Goal: Transaction & Acquisition: Purchase product/service

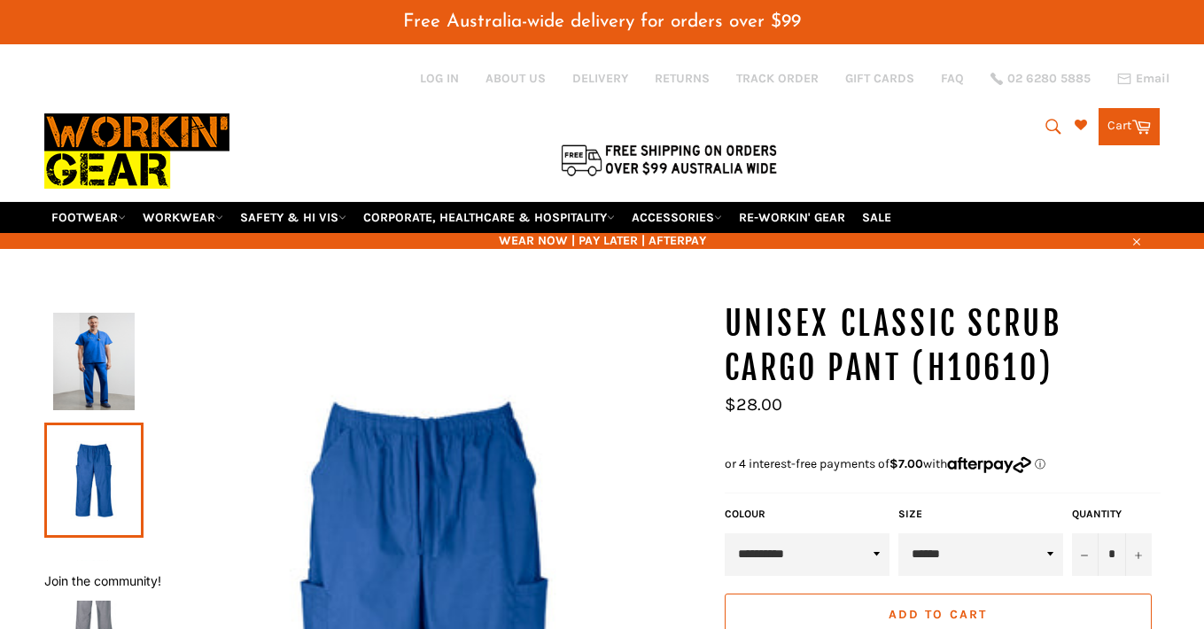
click at [1051, 117] on icon "submit" at bounding box center [1053, 126] width 19 height 19
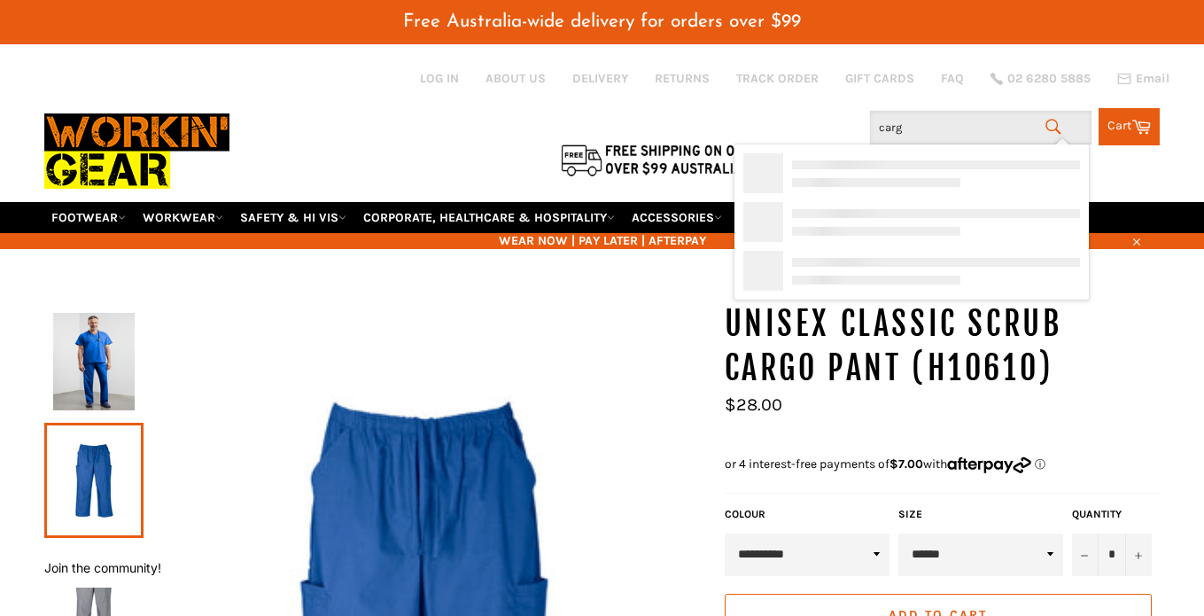
type input "cargo"
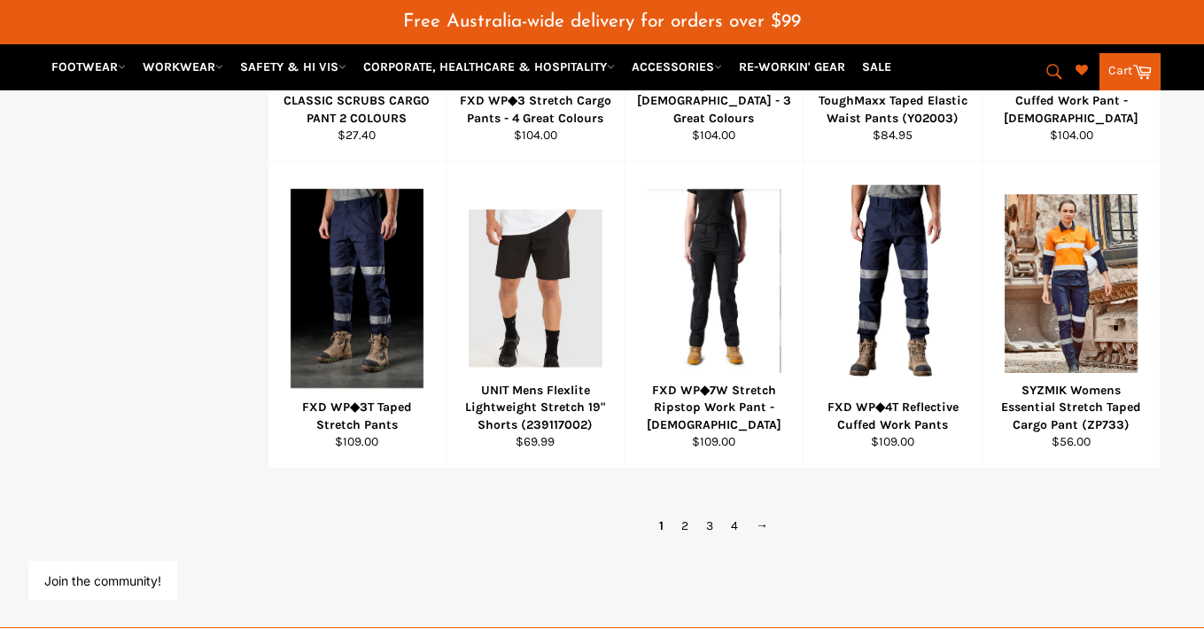
scroll to position [1160, 0]
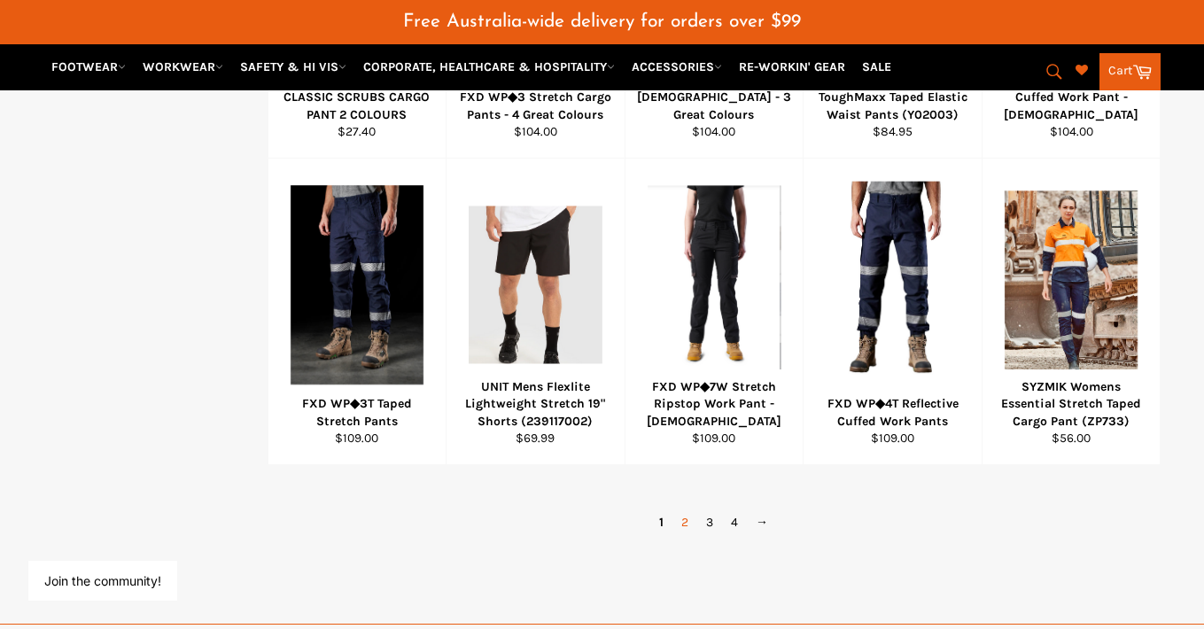
click at [681, 509] on link "2" at bounding box center [684, 522] width 25 height 26
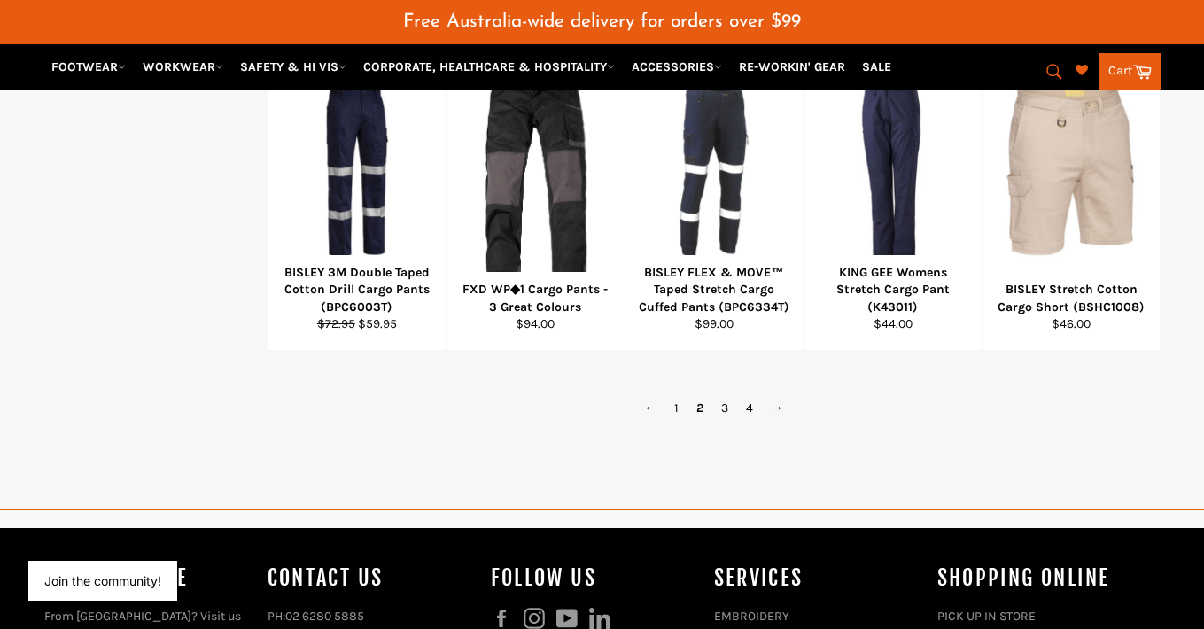
scroll to position [1286, 0]
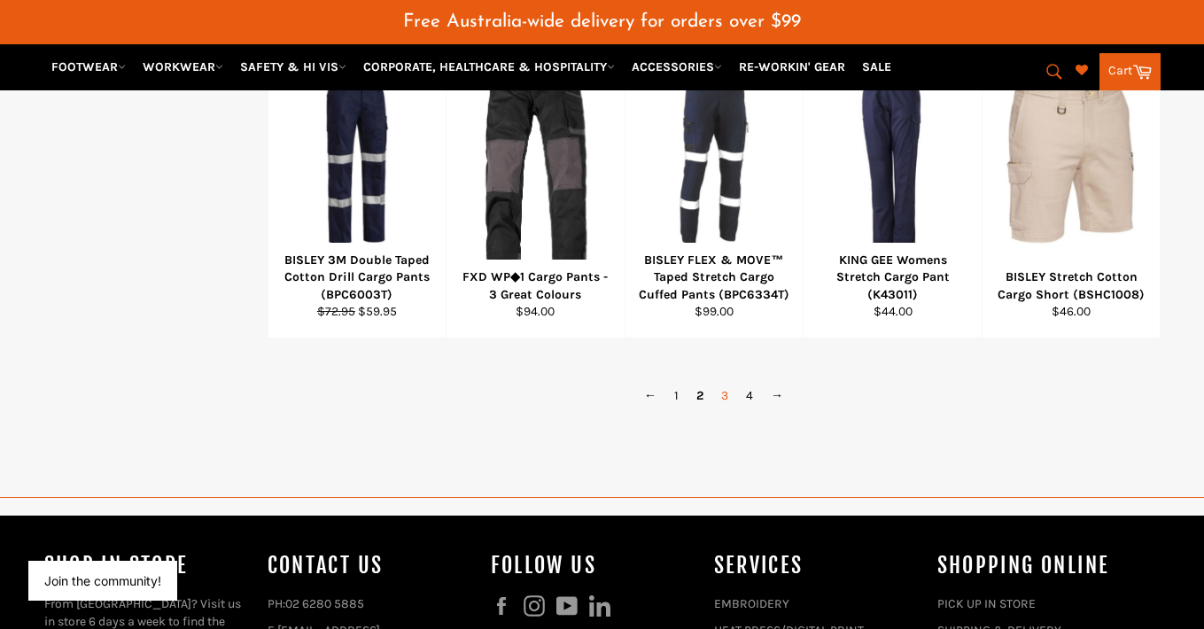
click at [724, 383] on link "3" at bounding box center [724, 396] width 25 height 26
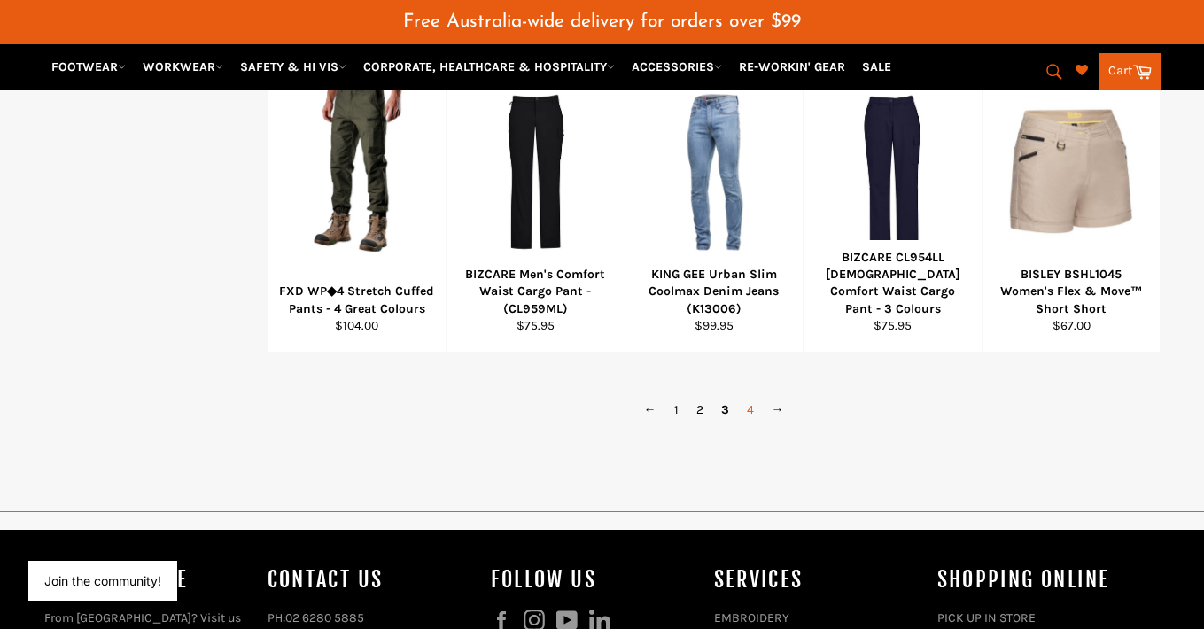
click at [747, 397] on link "4" at bounding box center [750, 410] width 25 height 26
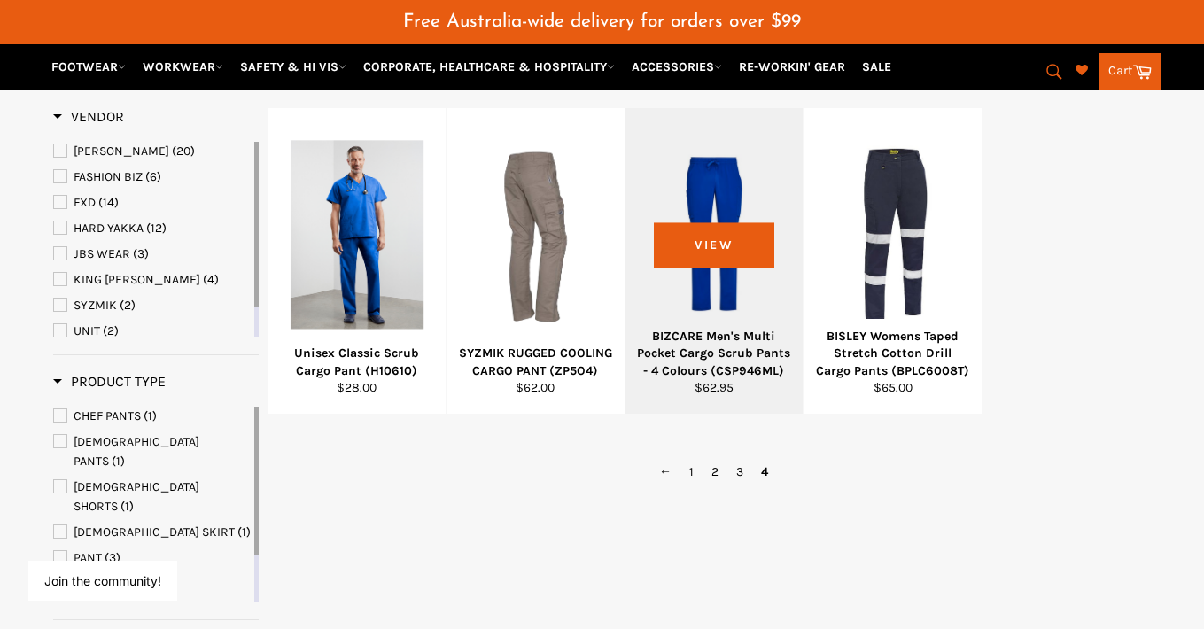
scroll to position [275, 0]
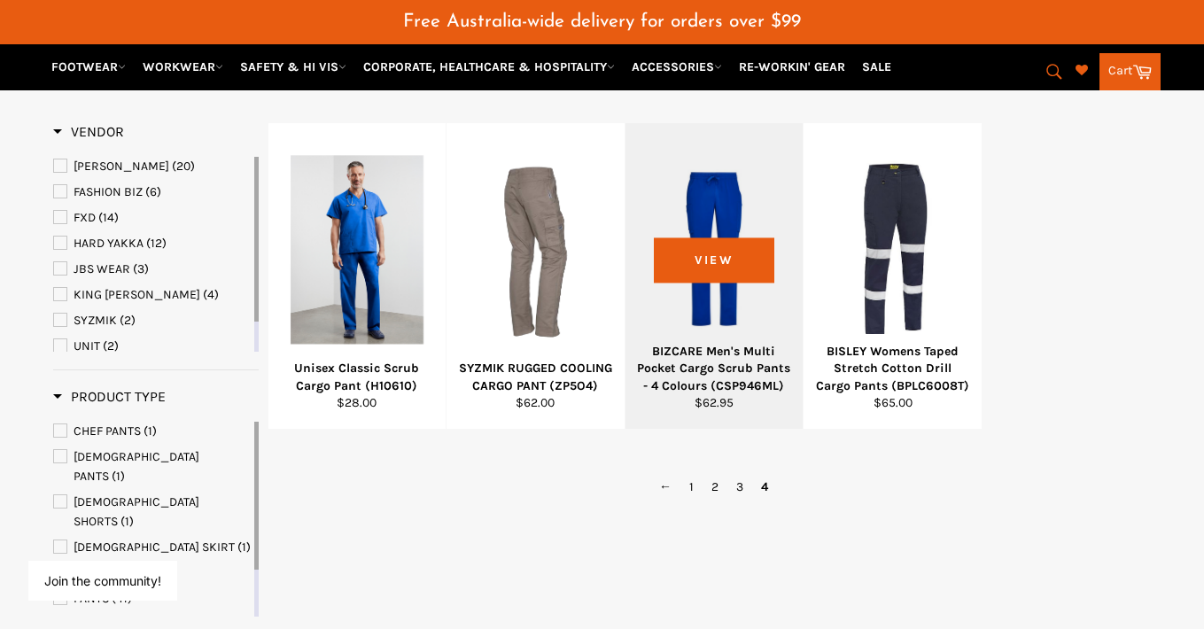
click at [735, 356] on div "BIZCARE Men's Multi Pocket Cargo Scrub Pants - 4 Colours (CSP946ML)" at bounding box center [714, 368] width 156 height 51
